Goal: Task Accomplishment & Management: Manage account settings

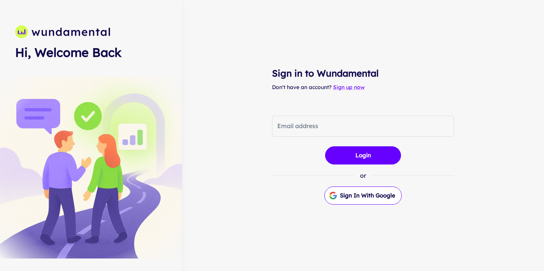
click at [207, 72] on div "Sign in to Wundamental Don't have an account? Sign up now Email address Email a…" at bounding box center [362, 135] width 339 height 271
